Goal: Transaction & Acquisition: Book appointment/travel/reservation

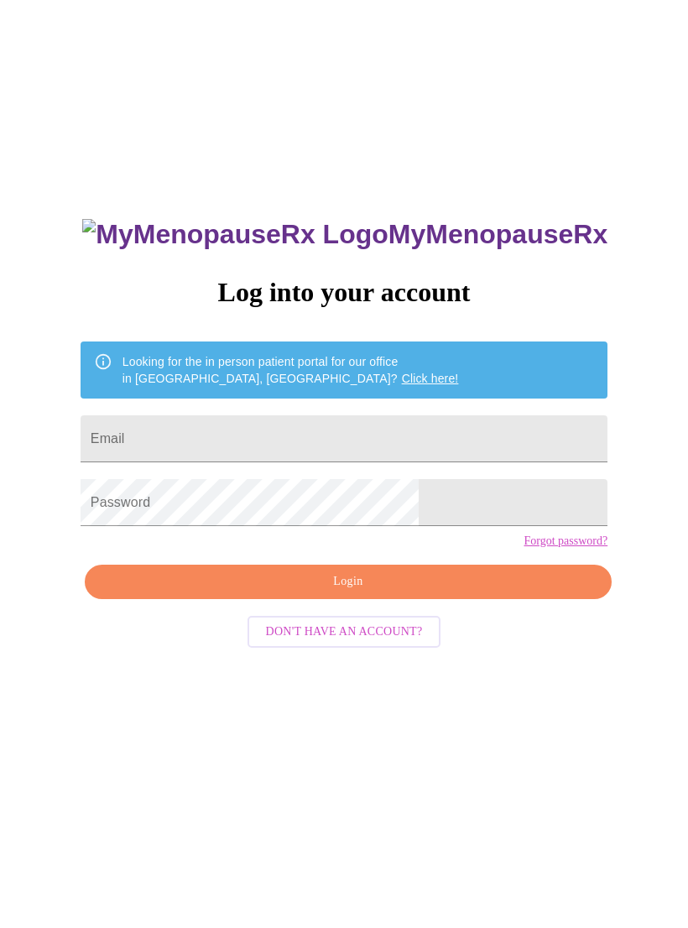
click at [432, 431] on input "Email" at bounding box center [344, 439] width 527 height 47
type input "[EMAIL_ADDRESS][DOMAIN_NAME]"
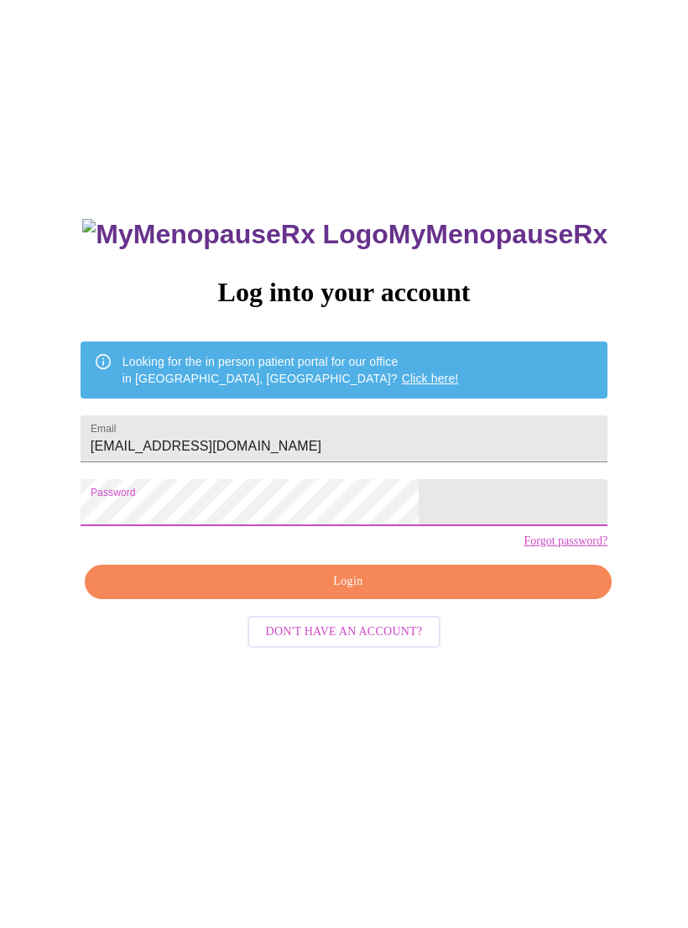
click at [384, 593] on span "Login" at bounding box center [348, 582] width 489 height 21
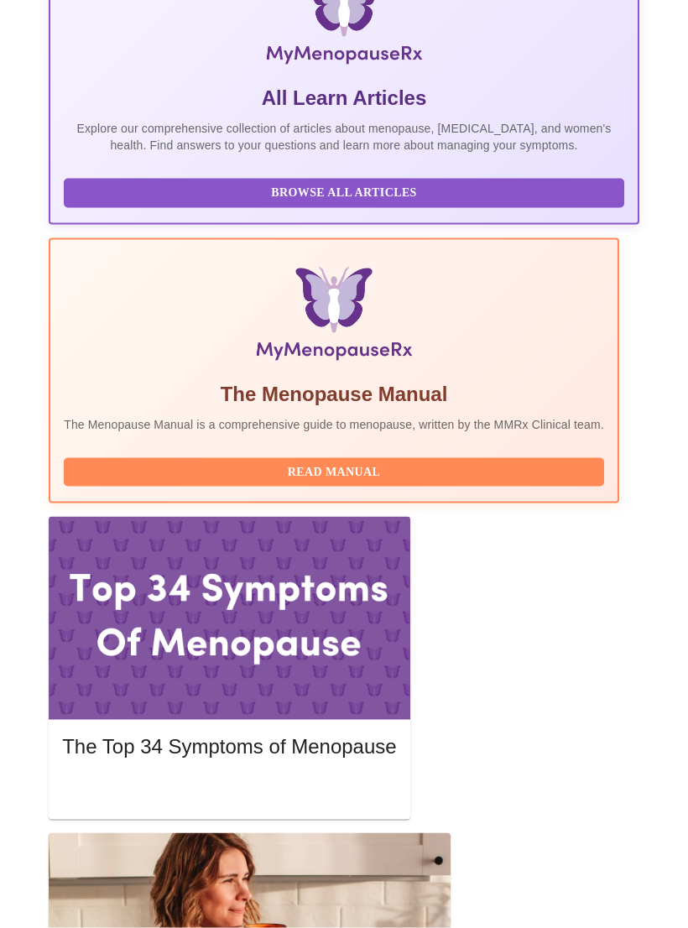
scroll to position [388, 0]
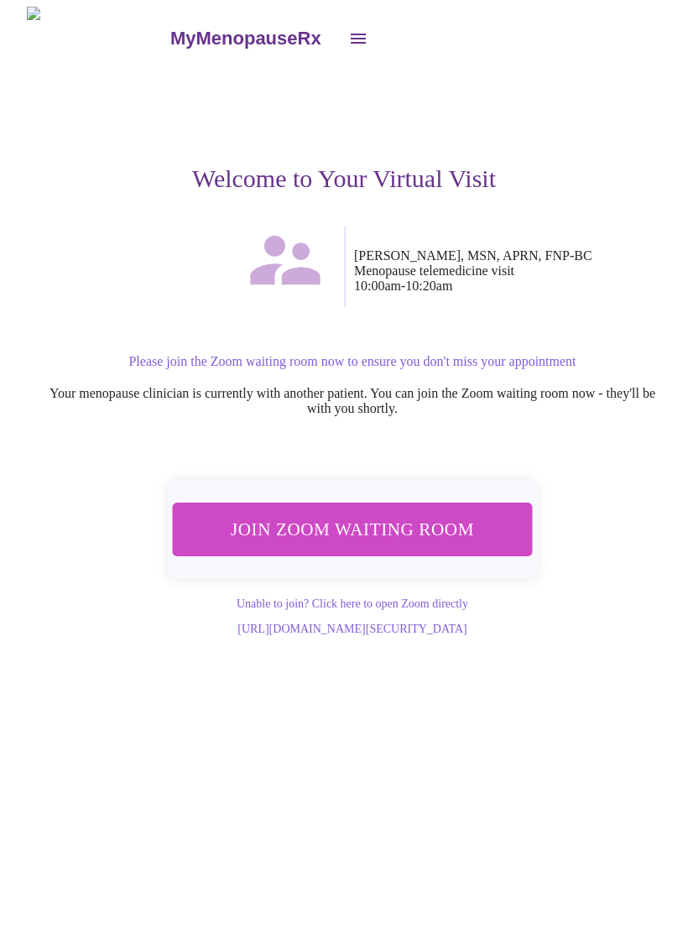
click at [463, 538] on span "Join Zoom Waiting Room" at bounding box center [353, 530] width 316 height 31
click at [191, 45] on link "MyMenopauseRx" at bounding box center [253, 38] width 170 height 59
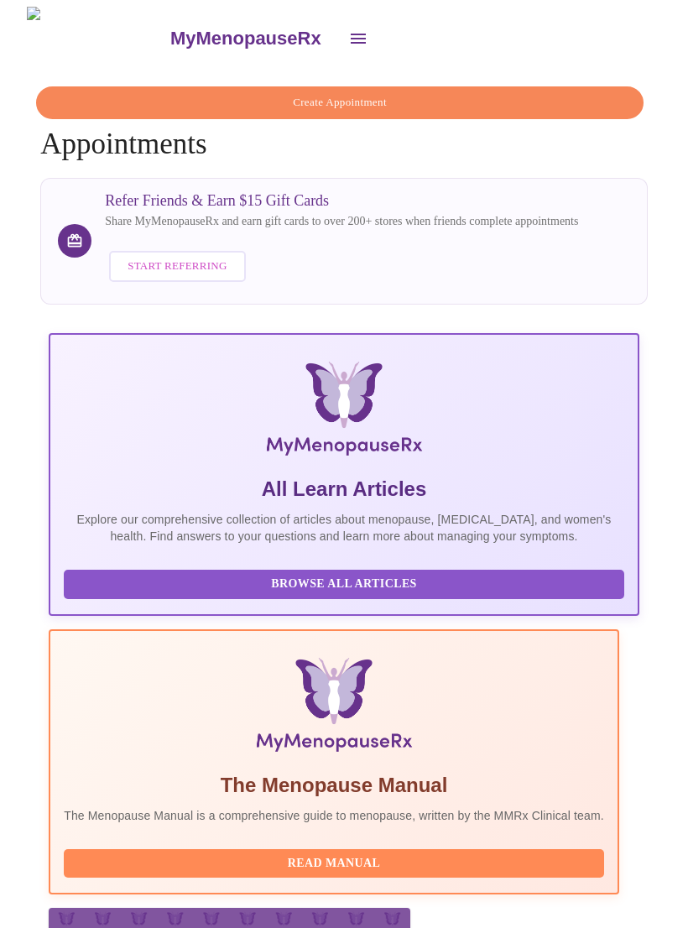
click at [447, 109] on button "Create Appointment" at bounding box center [340, 102] width 608 height 33
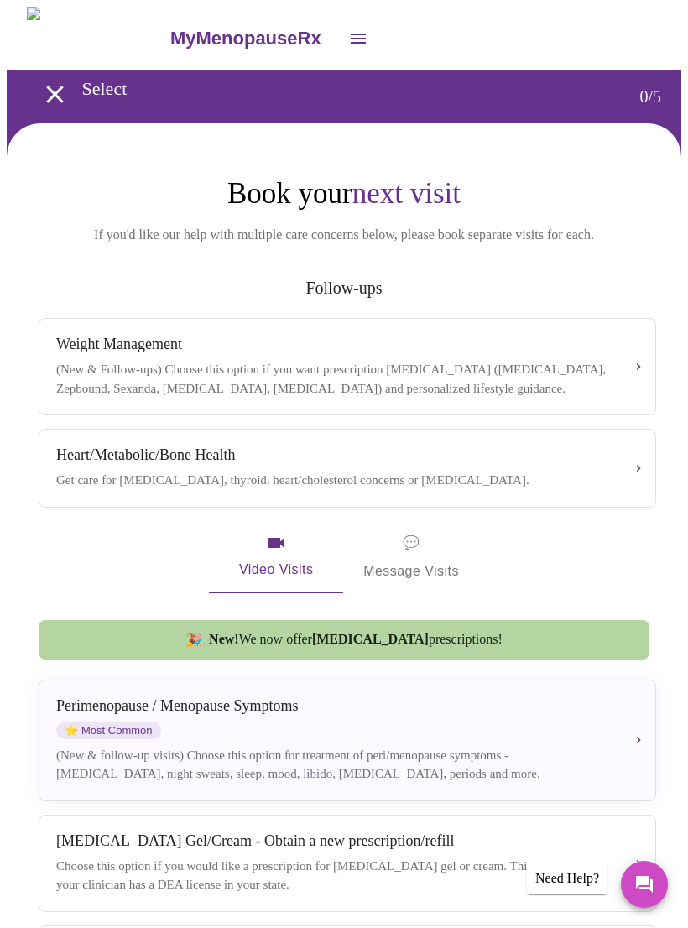
click at [309, 389] on div "(New & Follow-ups) Choose this option if you want prescription weight managemen…" at bounding box center [334, 379] width 556 height 38
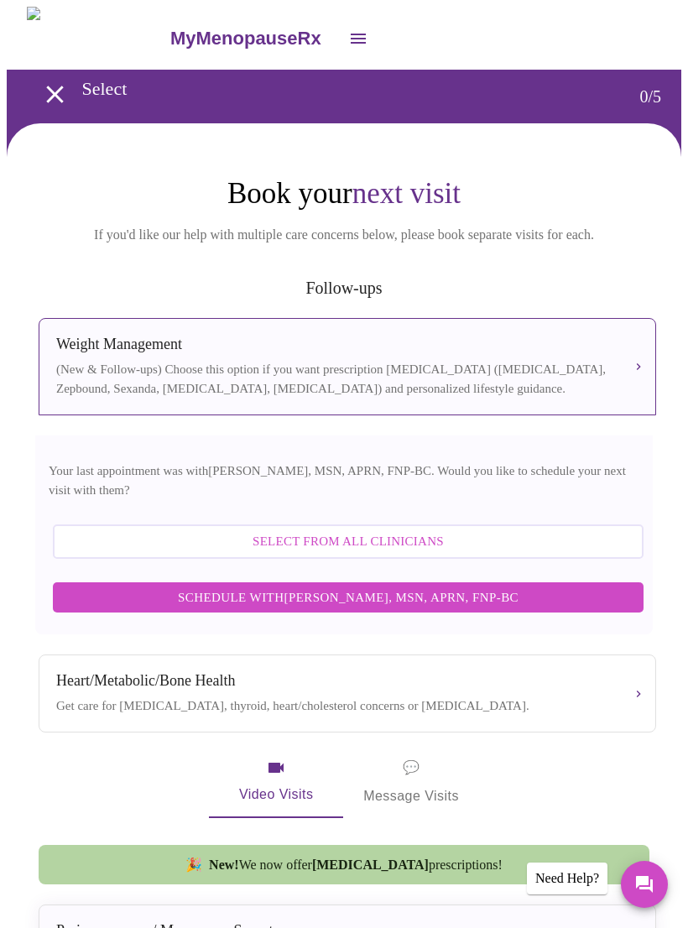
click at [343, 593] on button "Schedule with Larissa Wright, MSN, APRN, FNP-BC" at bounding box center [348, 598] width 591 height 30
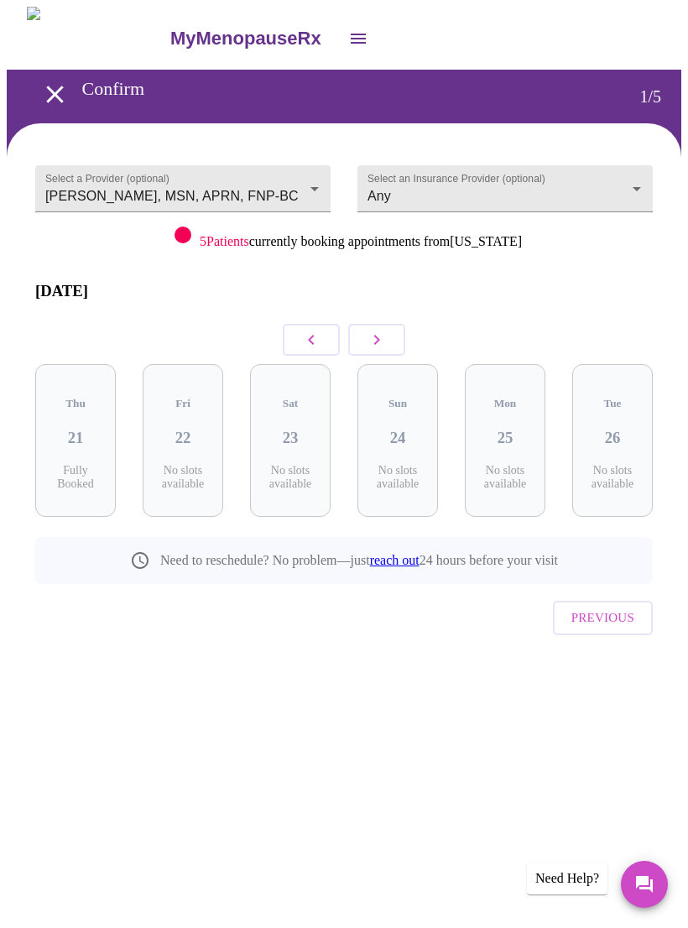
click at [379, 335] on icon "button" at bounding box center [377, 340] width 6 height 10
click at [382, 330] on icon "button" at bounding box center [377, 340] width 20 height 20
click at [379, 324] on button "button" at bounding box center [376, 340] width 57 height 32
click at [380, 330] on icon "button" at bounding box center [377, 340] width 20 height 20
click at [620, 429] on h3 "18" at bounding box center [613, 438] width 54 height 18
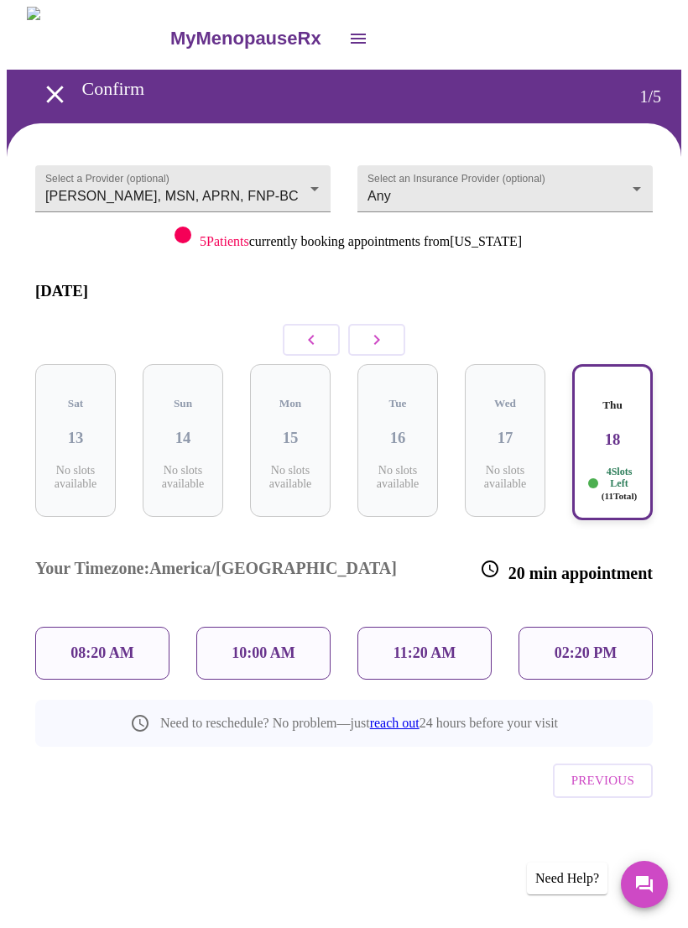
click at [288, 627] on div "10:00 AM" at bounding box center [263, 653] width 134 height 53
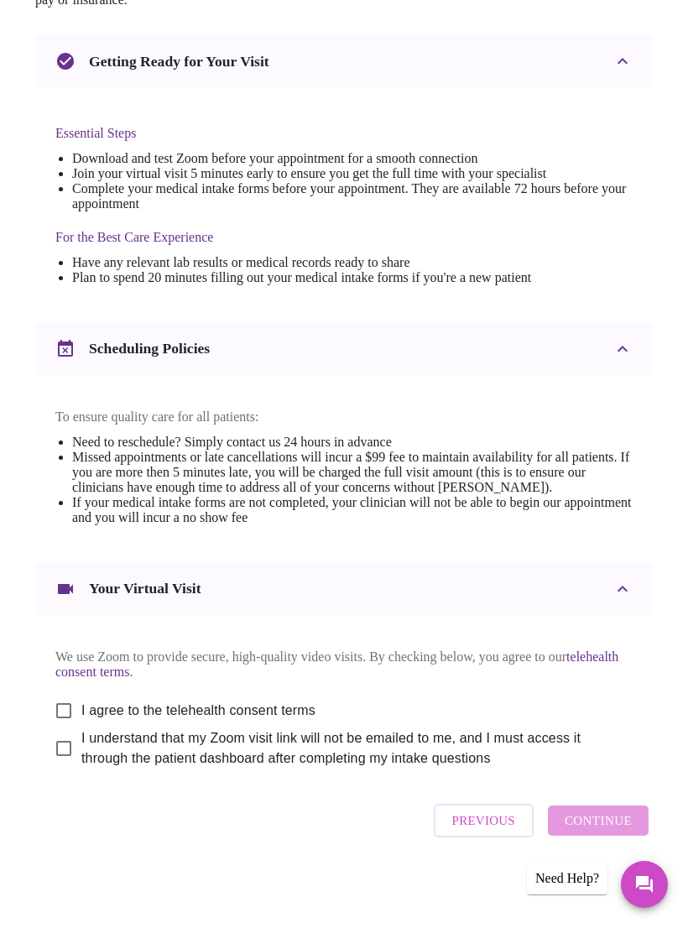
scroll to position [376, 0]
click at [58, 729] on input "I agree to the telehealth consent terms" at bounding box center [63, 710] width 35 height 35
checkbox input "true"
click at [50, 766] on input "I understand that my Zoom visit link will not be emailed to me, and I must acce…" at bounding box center [63, 748] width 35 height 35
checkbox input "true"
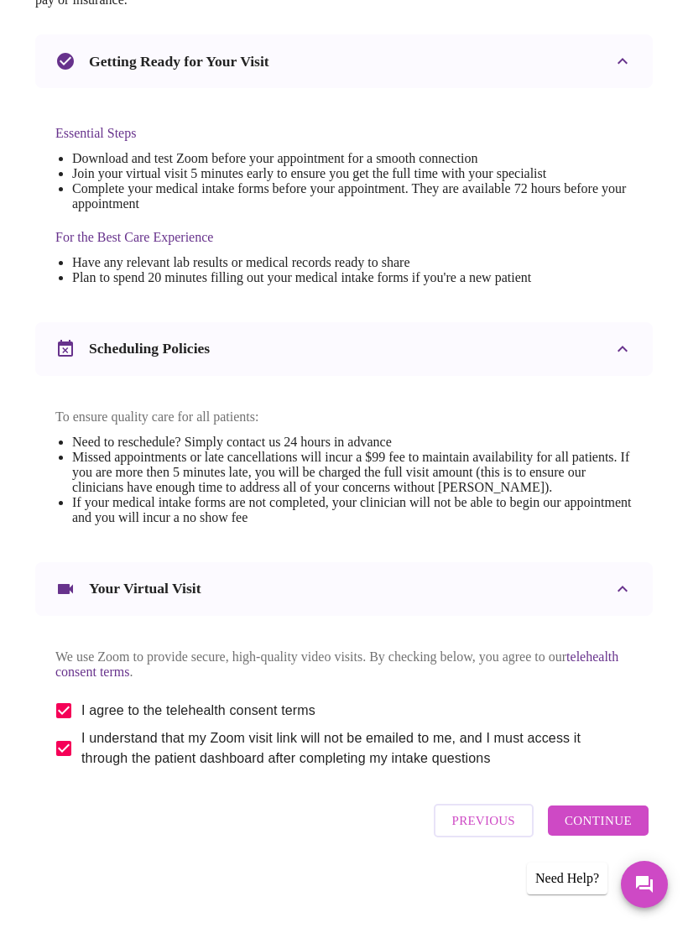
click at [610, 832] on span "Continue" at bounding box center [598, 821] width 67 height 22
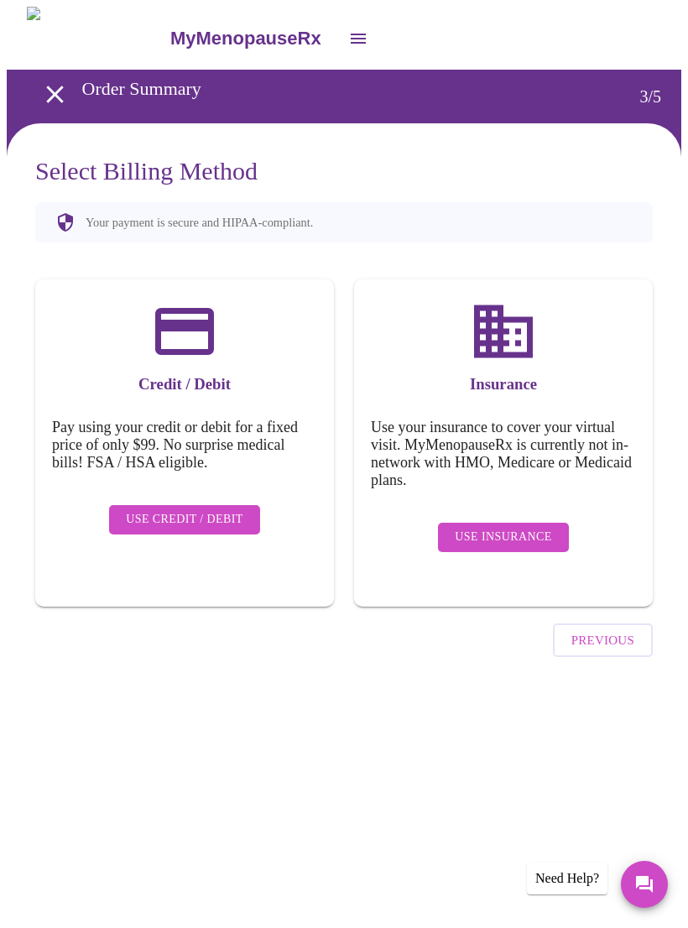
click at [180, 510] on span "Use Credit / Debit" at bounding box center [185, 520] width 118 height 21
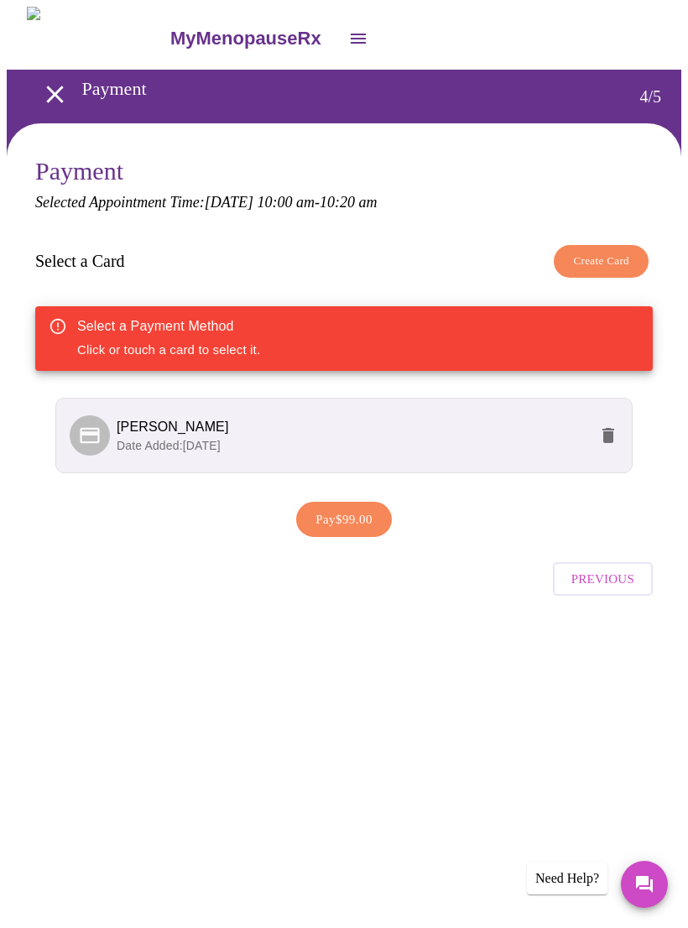
click at [348, 525] on span "Pay $99.00" at bounding box center [344, 520] width 57 height 22
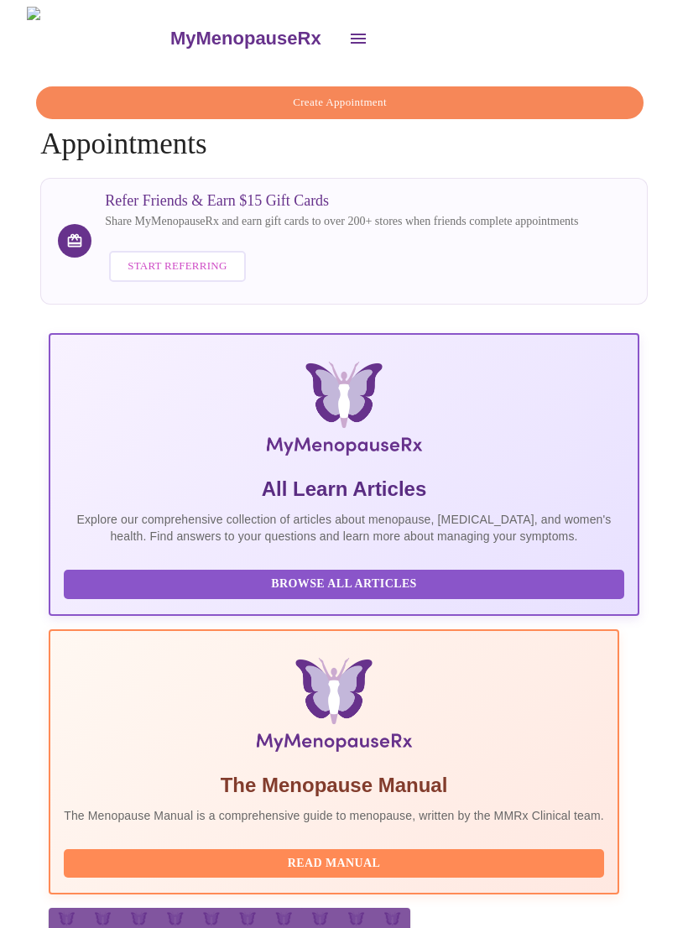
click at [338, 42] on button "open drawer" at bounding box center [358, 38] width 40 height 40
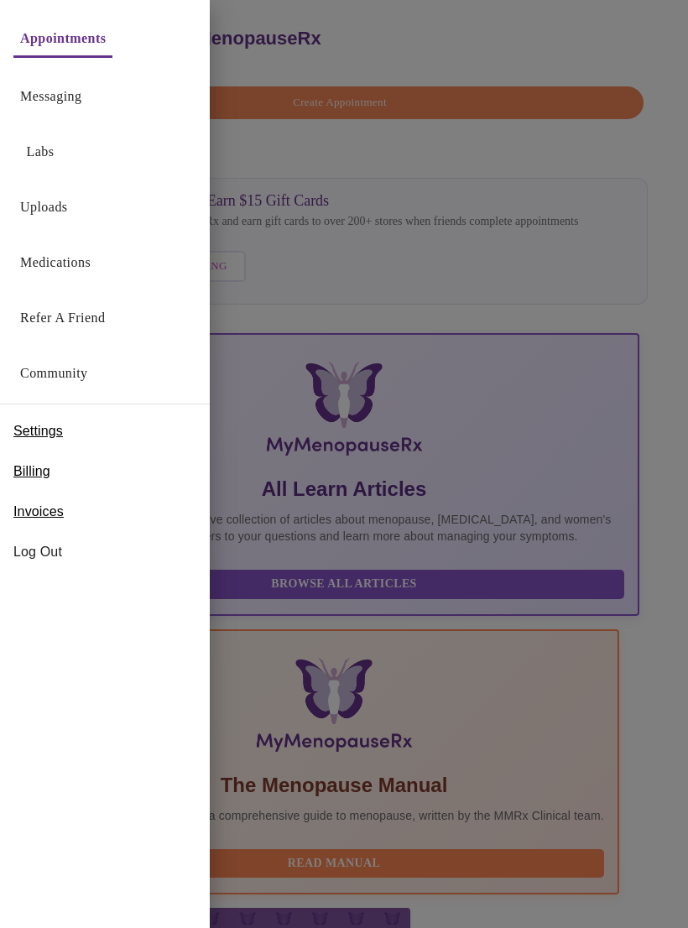
click at [81, 149] on div "Labs" at bounding box center [105, 147] width 210 height 55
click at [44, 162] on link "Labs" at bounding box center [41, 152] width 28 height 24
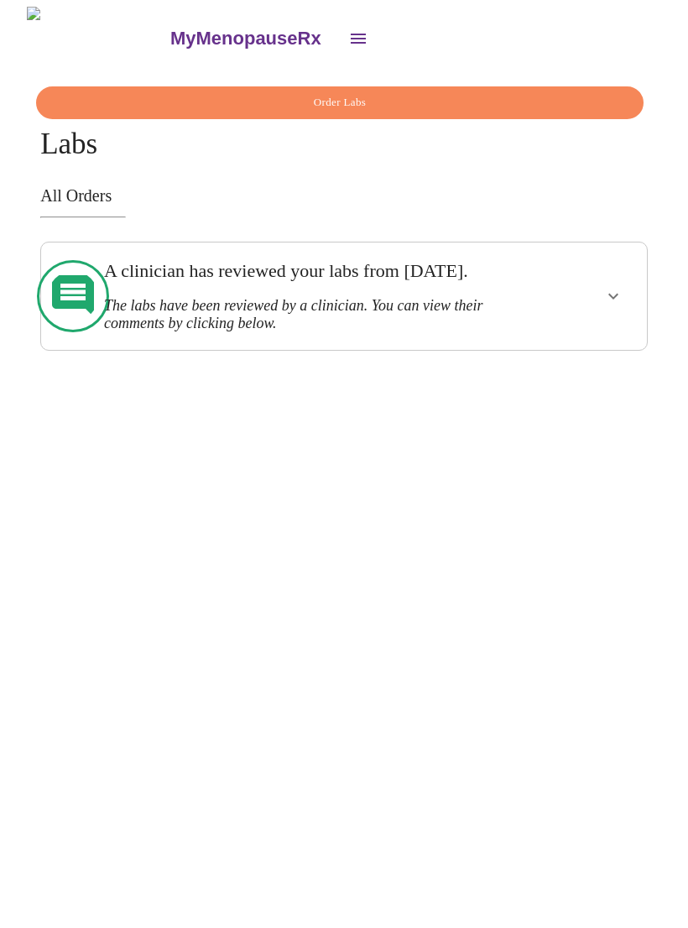
click at [617, 297] on icon "show more" at bounding box center [614, 296] width 20 height 20
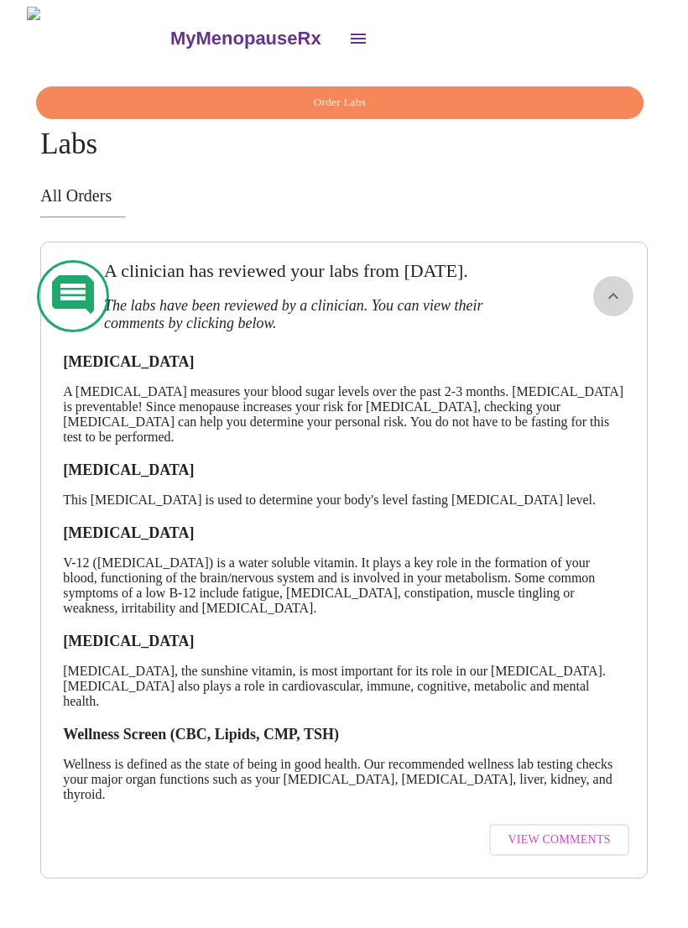
click at [619, 299] on icon "show more" at bounding box center [614, 296] width 20 height 20
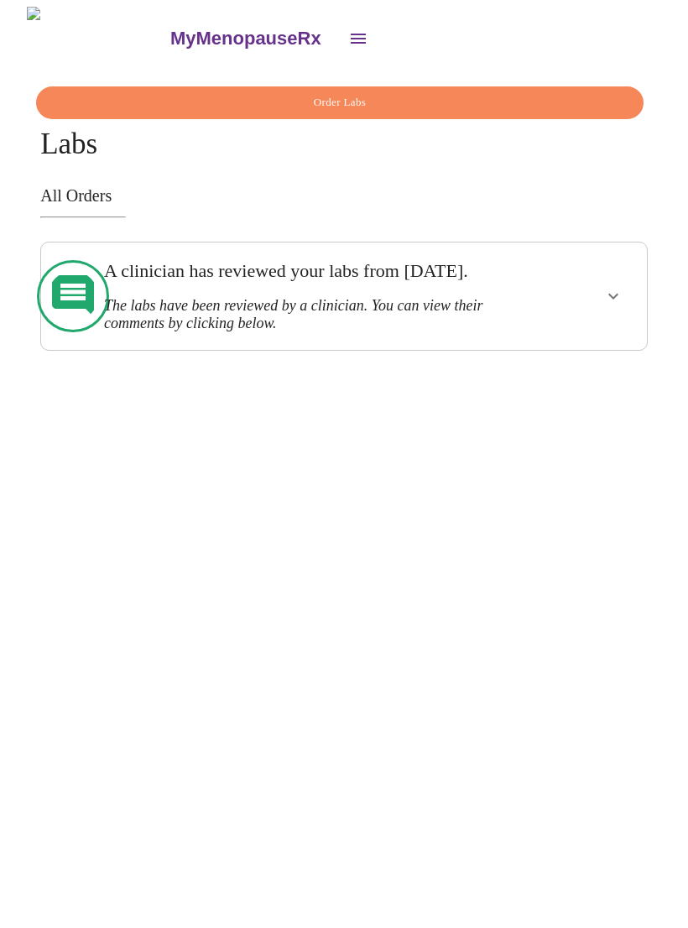
click at [348, 39] on icon "open drawer" at bounding box center [358, 39] width 20 height 20
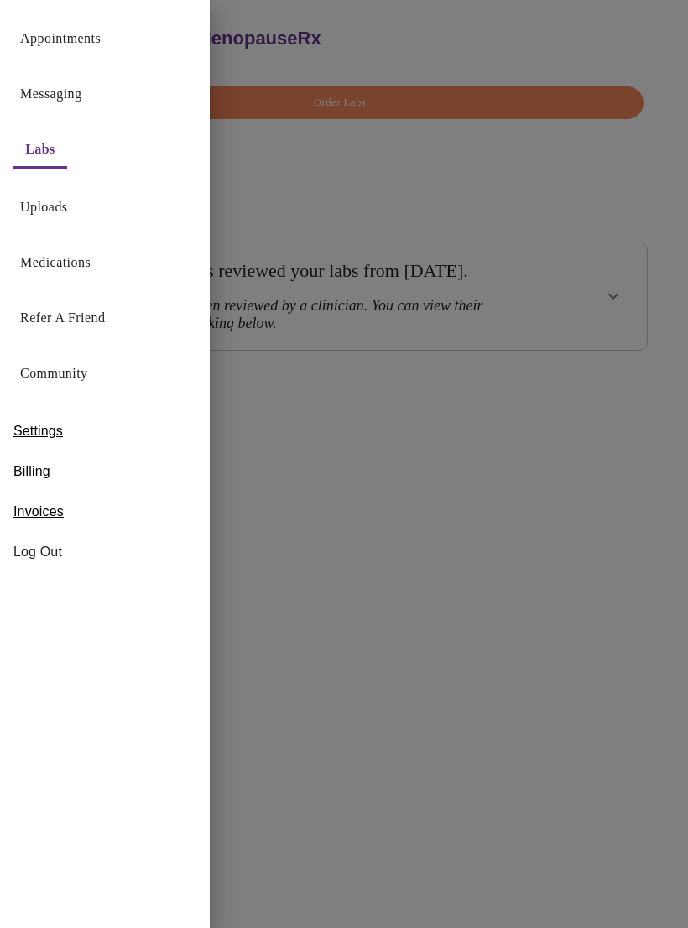
click at [270, 52] on div at bounding box center [344, 464] width 688 height 928
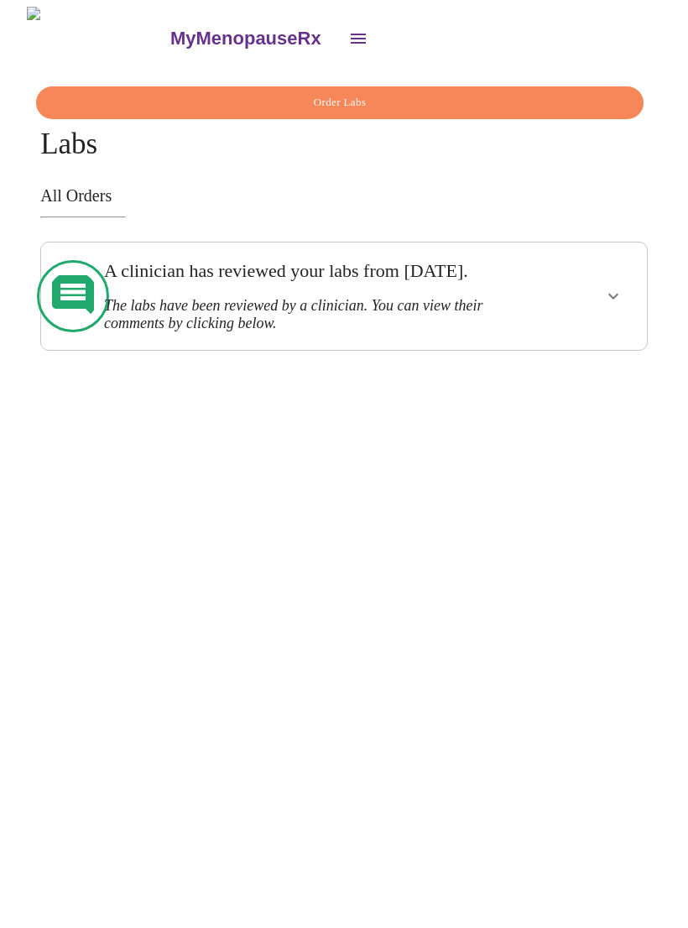
click at [259, 57] on div "MyMenopauseRx" at bounding box center [344, 38] width 675 height 63
click at [168, 45] on link "MyMenopauseRx" at bounding box center [253, 38] width 170 height 59
